Goal: Find specific page/section: Find specific page/section

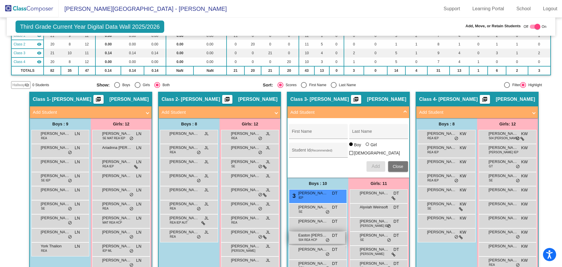
scroll to position [88, 0]
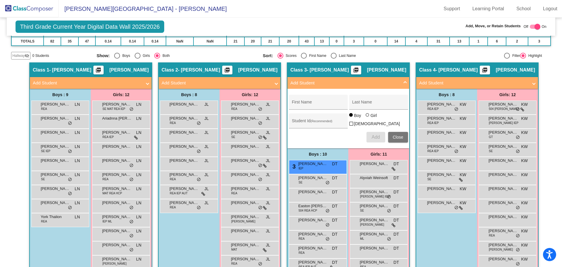
click at [396, 137] on span "Close" at bounding box center [398, 137] width 11 height 5
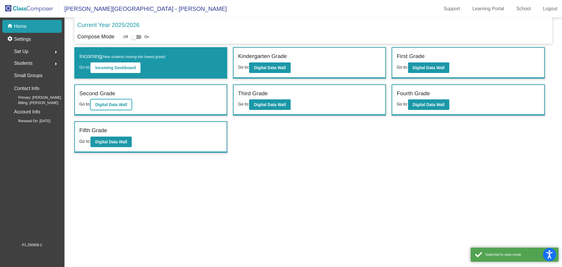
click at [122, 105] on b "Digital Data Wall" at bounding box center [111, 104] width 32 height 5
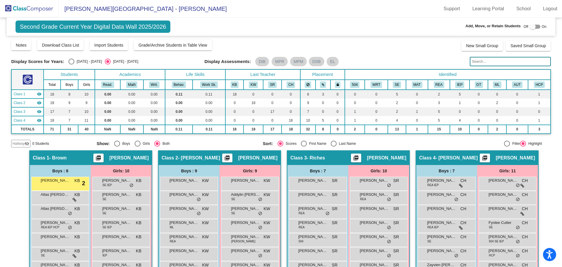
scroll to position [29, 0]
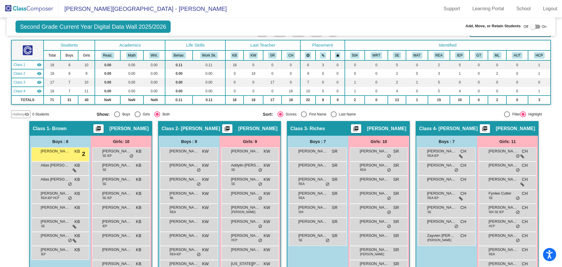
click at [332, 114] on div "Select an option" at bounding box center [334, 114] width 6 height 6
click at [334, 117] on input "Last Name" at bounding box center [334, 117] width 0 height 0
radio input "true"
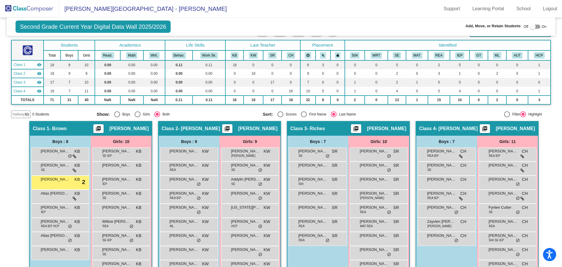
scroll to position [59, 0]
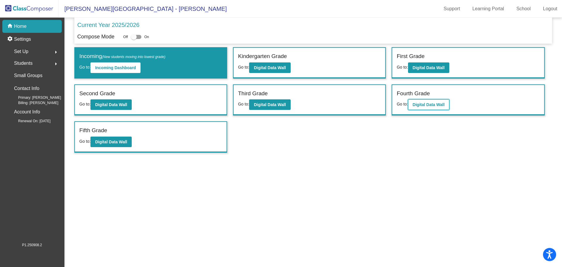
click at [438, 107] on b "Digital Data Wall" at bounding box center [429, 104] width 32 height 5
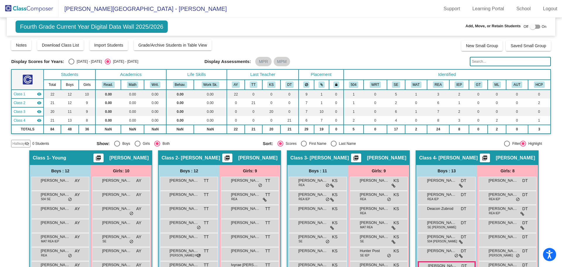
scroll to position [29, 0]
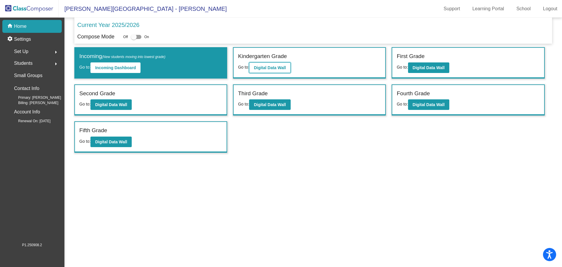
click at [280, 65] on button "Digital Data Wall" at bounding box center [269, 67] width 41 height 11
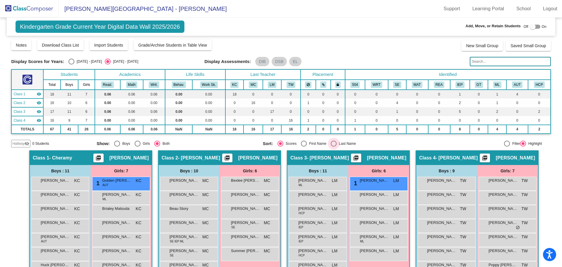
click at [332, 143] on div "Select an option" at bounding box center [334, 144] width 6 height 6
click at [334, 146] on input "Last Name" at bounding box center [334, 146] width 0 height 0
radio input "true"
